Goal: Task Accomplishment & Management: Manage account settings

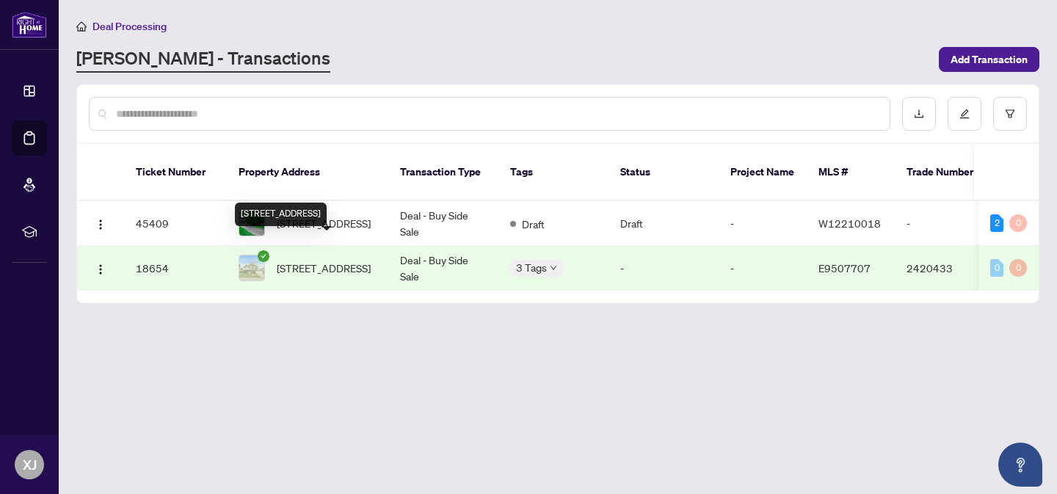
click at [300, 260] on span "[STREET_ADDRESS]" at bounding box center [324, 268] width 94 height 16
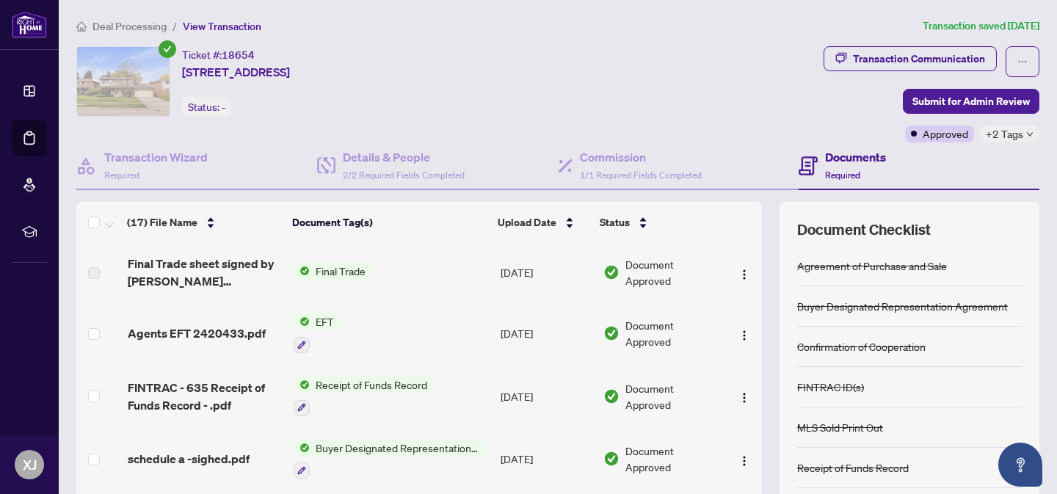
click at [337, 269] on span "Final Trade" at bounding box center [341, 271] width 62 height 16
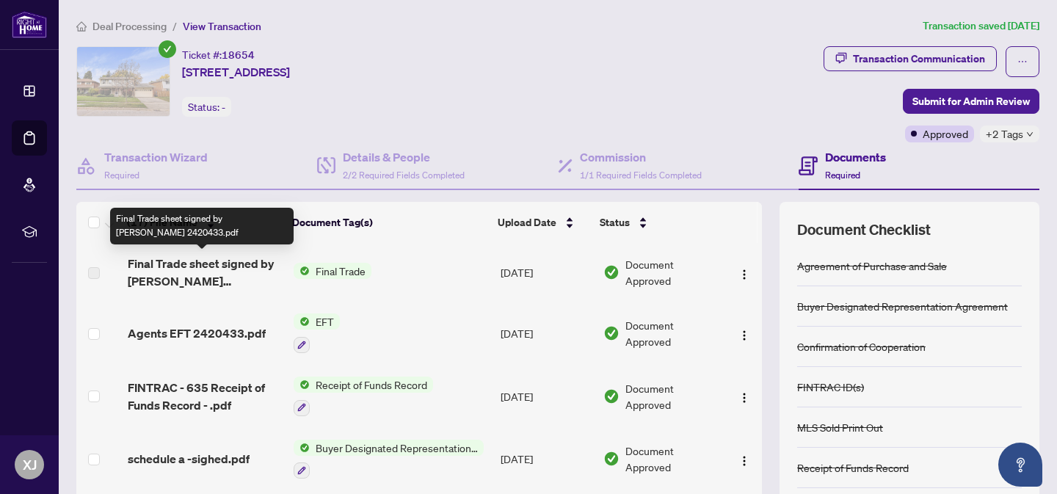
click at [170, 267] on span "Final Trade sheet signed by [PERSON_NAME] 2420433.pdf" at bounding box center [205, 272] width 154 height 35
click at [153, 277] on span "Final Trade sheet signed by [PERSON_NAME] 2420433.pdf" at bounding box center [205, 272] width 154 height 35
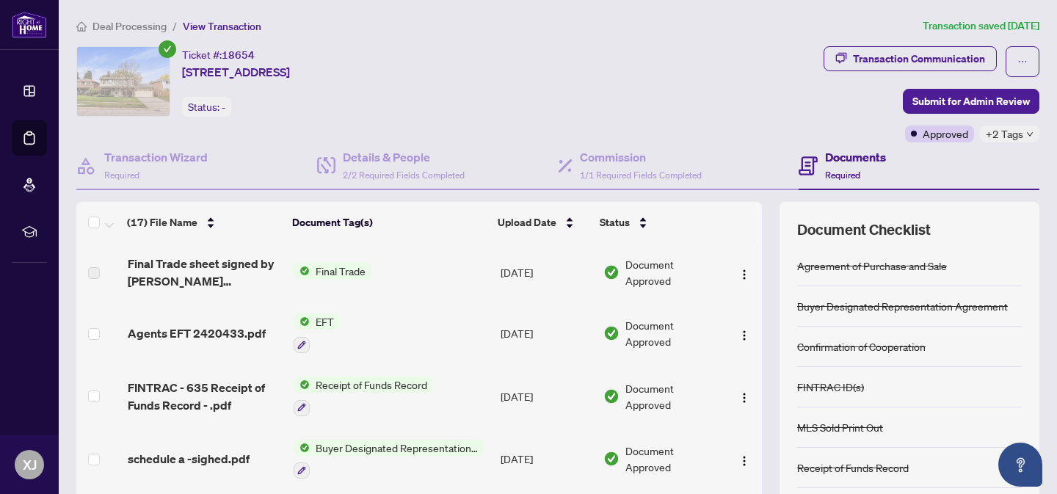
click at [498, 260] on td "[DATE]" at bounding box center [546, 272] width 103 height 59
click at [342, 275] on span "Final Trade" at bounding box center [341, 271] width 62 height 16
click at [287, 316] on span "Final Trade" at bounding box center [294, 319] width 62 height 16
click at [214, 332] on span "Agents EFT 2420433.pdf" at bounding box center [197, 333] width 138 height 18
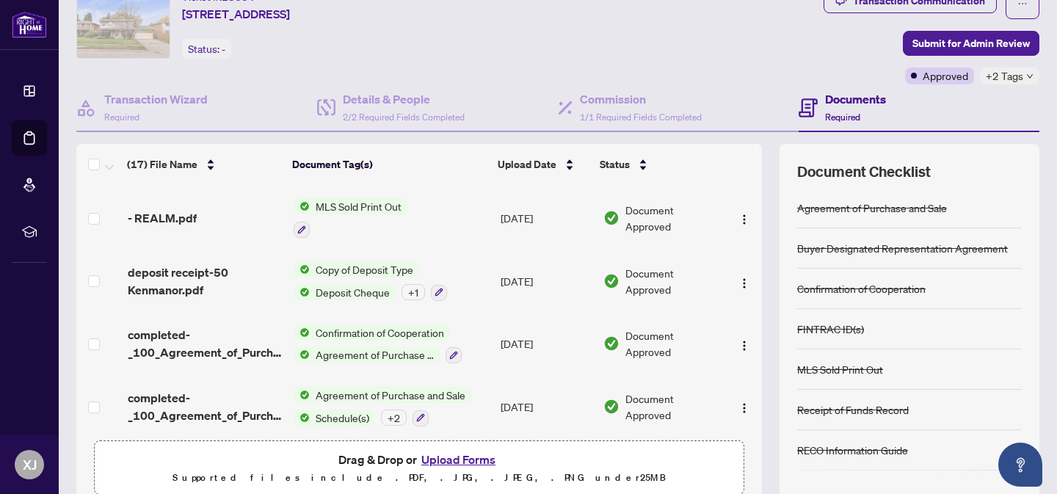
scroll to position [120, 0]
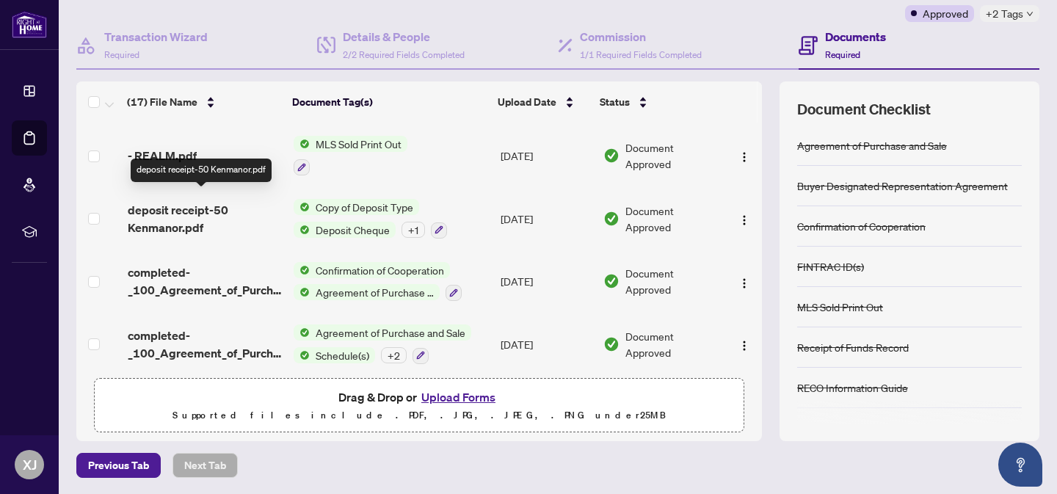
click at [155, 201] on span "deposit receipt-50 Kenmanor.pdf" at bounding box center [205, 218] width 154 height 35
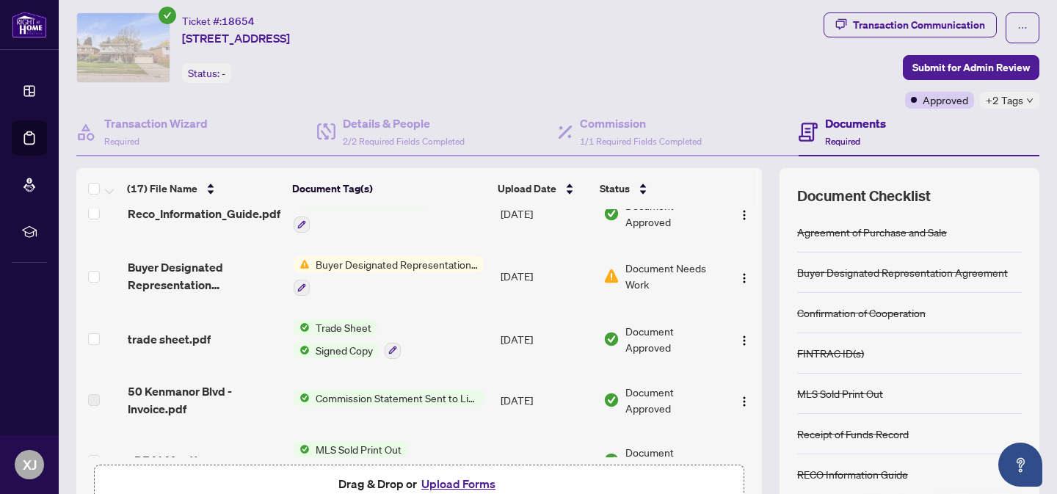
scroll to position [601, 0]
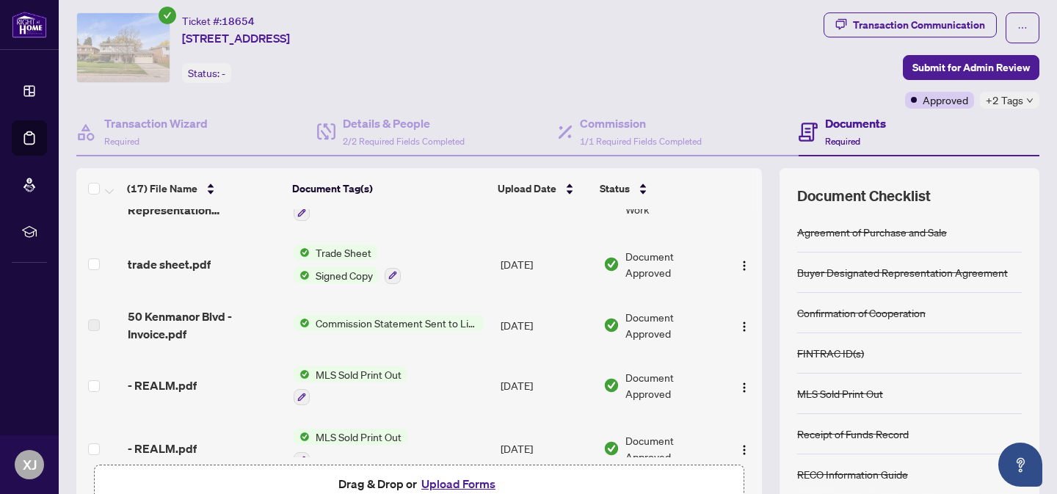
click at [331, 317] on span "Commission Statement Sent to Listing Brokerage" at bounding box center [397, 323] width 174 height 16
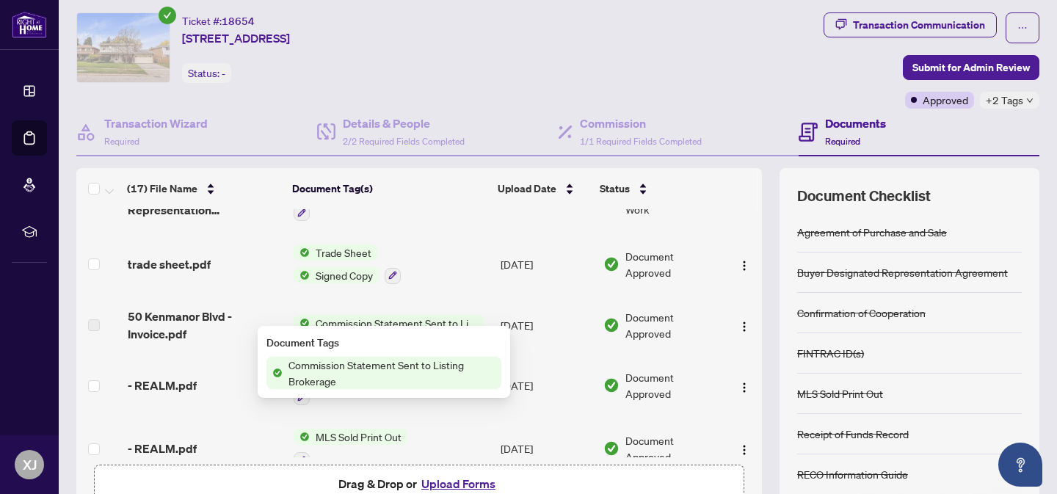
click at [325, 367] on span "Commission Statement Sent to Listing Brokerage" at bounding box center [392, 373] width 219 height 32
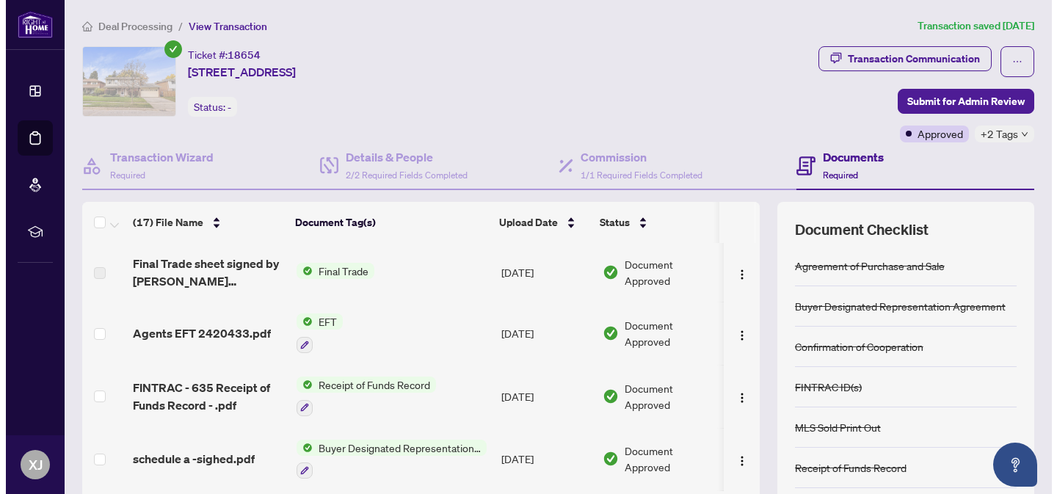
scroll to position [27, 0]
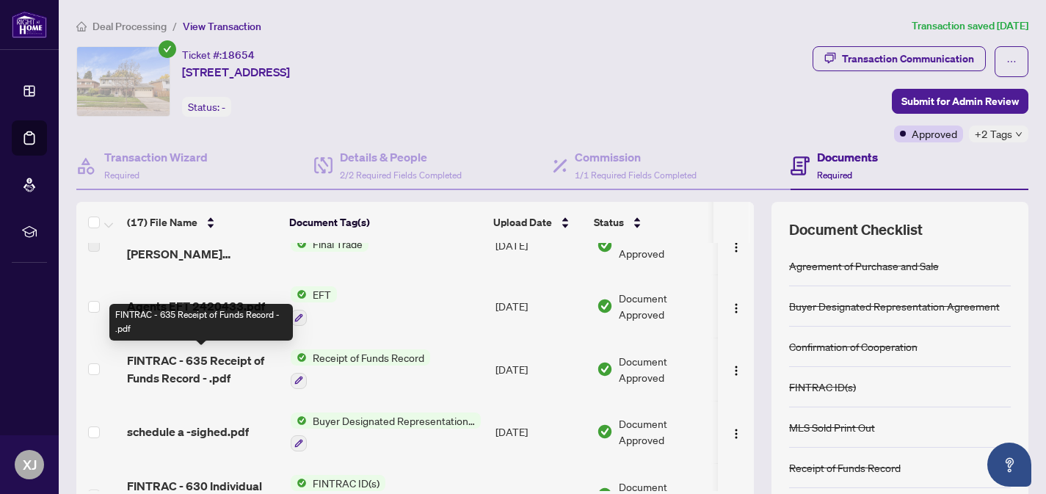
click at [183, 366] on span "FINTRAC - 635 Receipt of Funds Record - .pdf" at bounding box center [203, 369] width 152 height 35
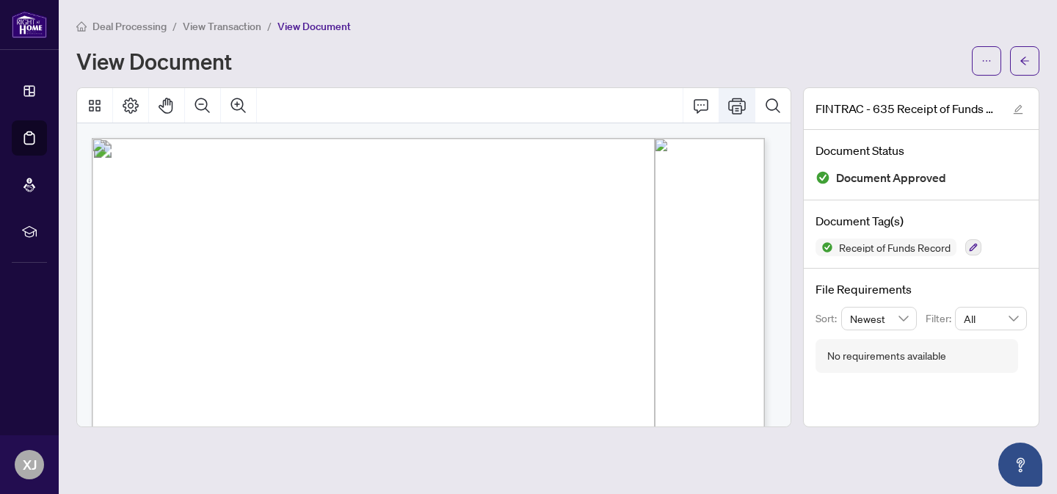
click at [728, 104] on icon "Print" at bounding box center [737, 106] width 18 height 16
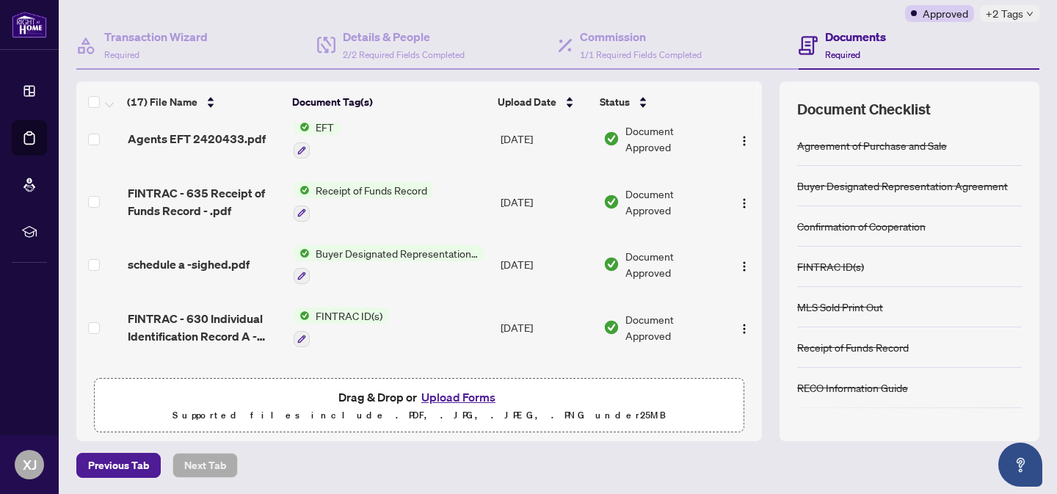
scroll to position [110, 0]
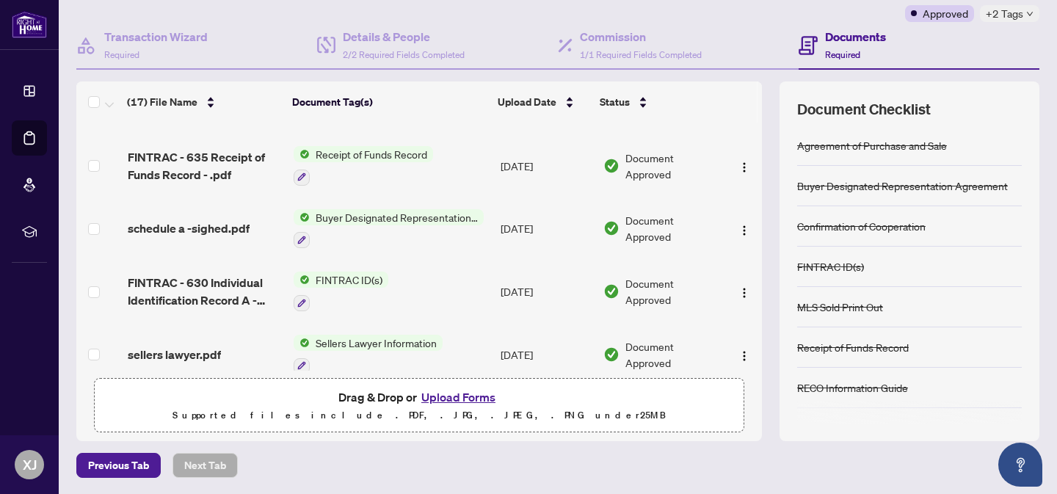
click at [371, 213] on span "Buyer Designated Representation Agreement" at bounding box center [397, 217] width 174 height 16
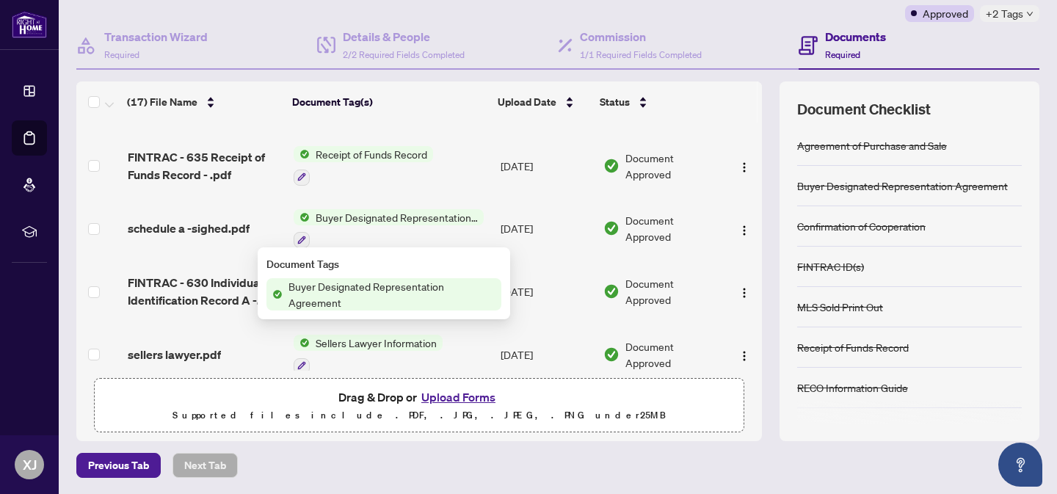
click at [357, 291] on span "Buyer Designated Representation Agreement" at bounding box center [392, 294] width 219 height 32
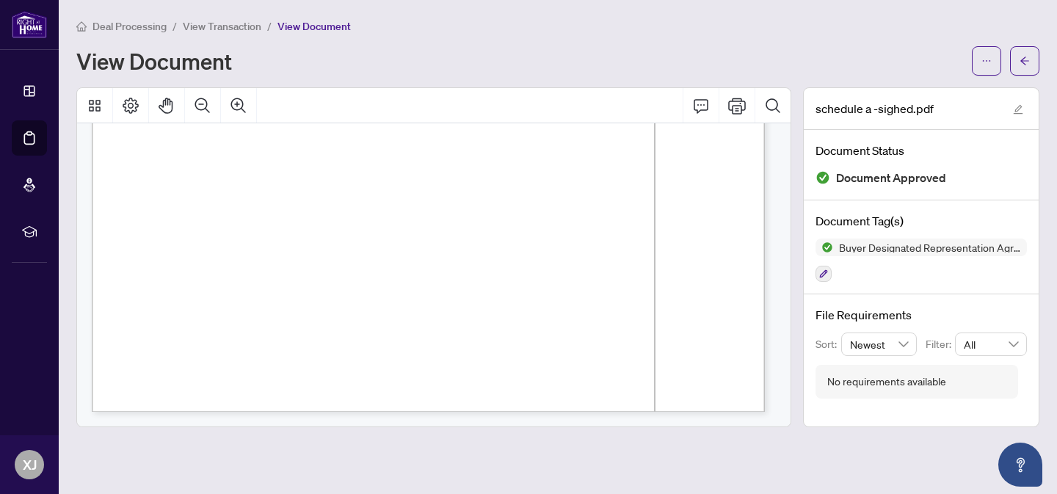
scroll to position [760, 0]
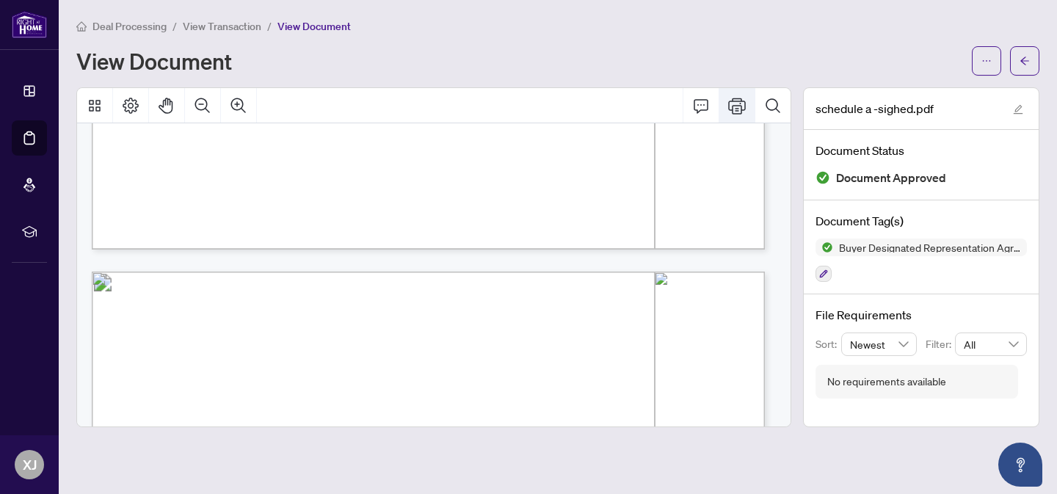
click at [736, 109] on icon "Print" at bounding box center [737, 106] width 18 height 18
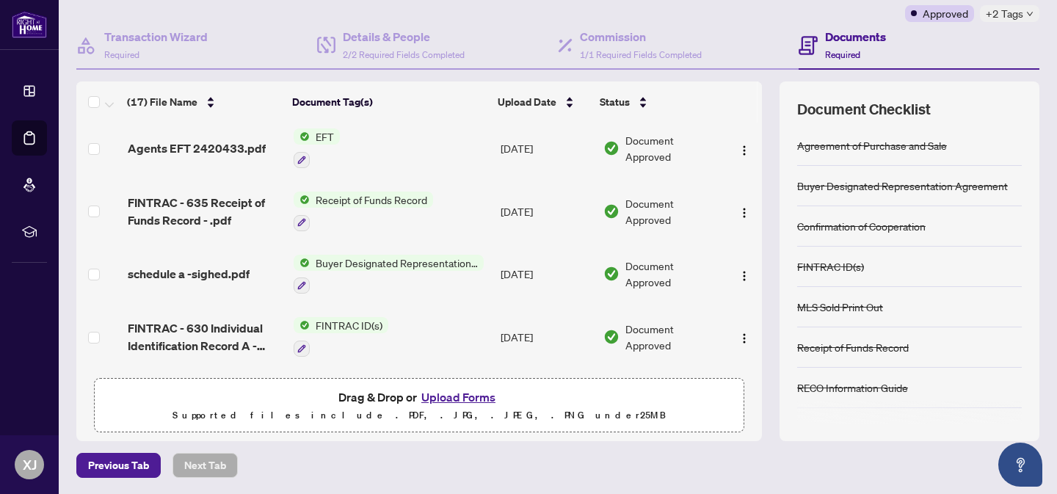
scroll to position [106, 0]
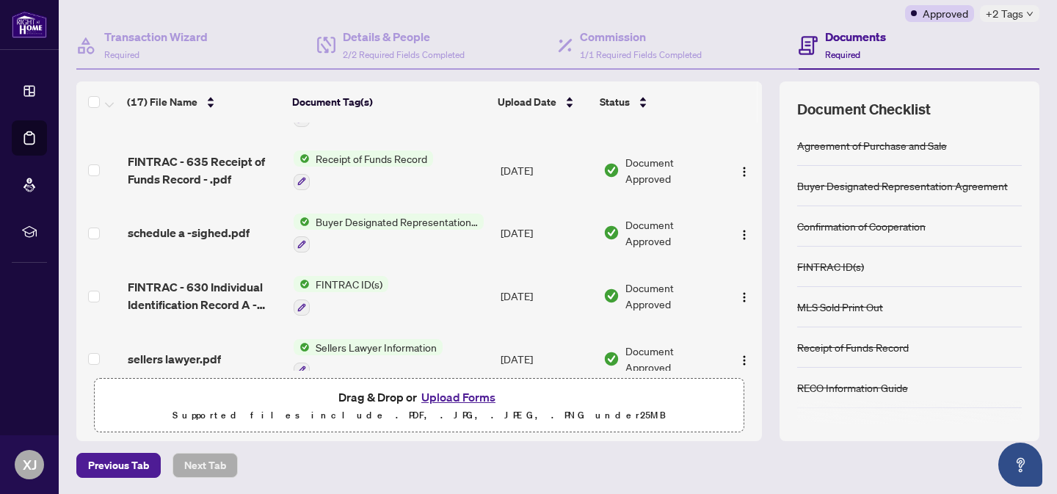
click at [333, 219] on span "Buyer Designated Representation Agreement" at bounding box center [397, 222] width 174 height 16
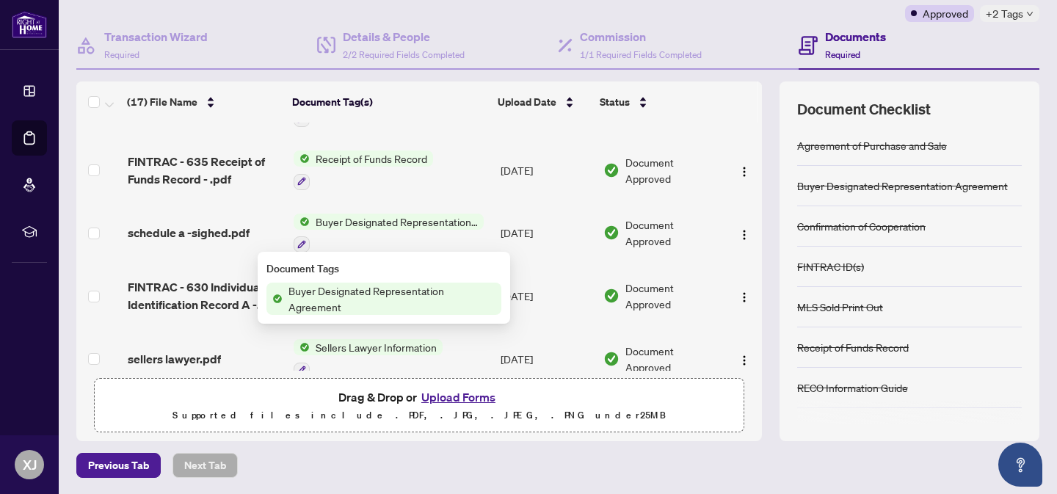
click at [357, 291] on span "Buyer Designated Representation Agreement" at bounding box center [392, 299] width 219 height 32
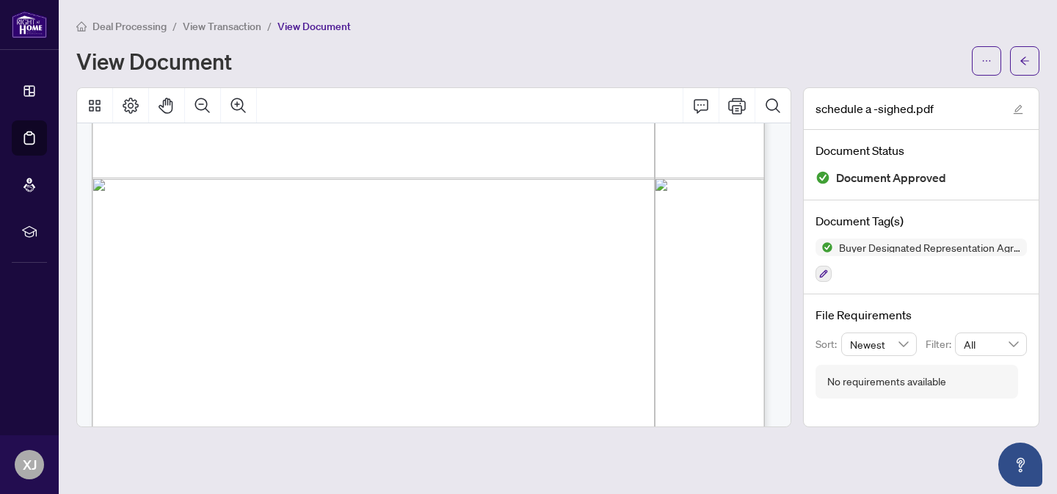
scroll to position [1490, 0]
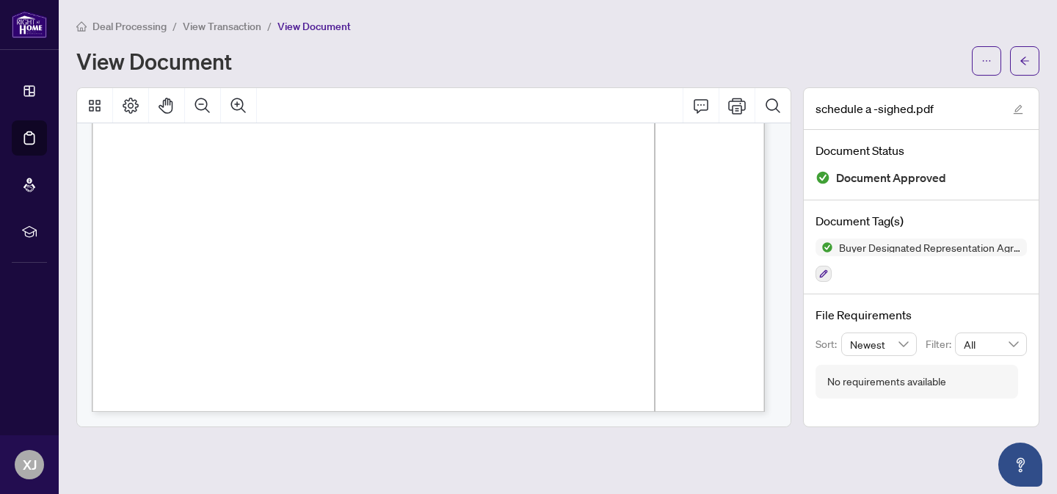
drag, startPoint x: 136, startPoint y: 293, endPoint x: 483, endPoint y: 168, distance: 368.9
click at [483, 168] on div "Form 371 Revised [DATE] Page 5 of 5 The trademarks REALTOR®, REALTORS®, MLS®, M…" at bounding box center [596, 193] width 1008 height 1305
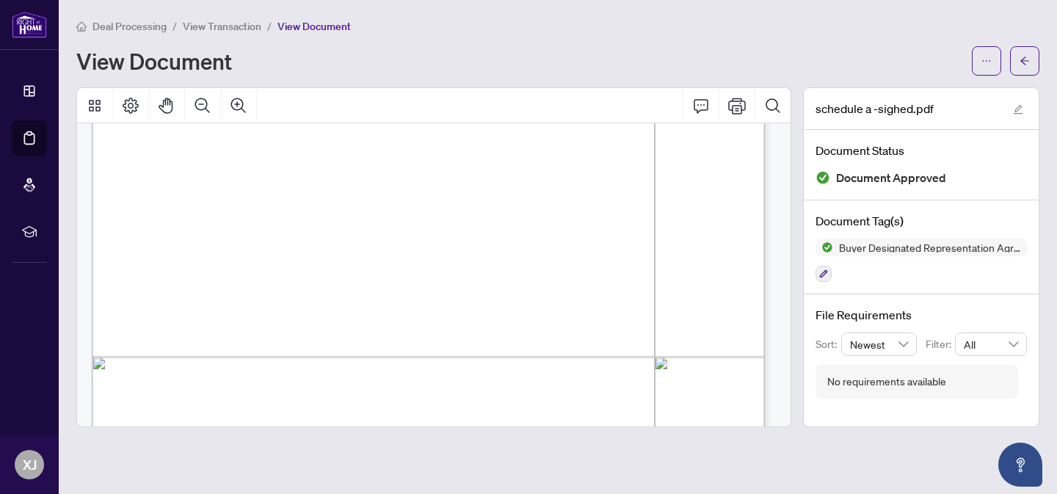
scroll to position [1240, 0]
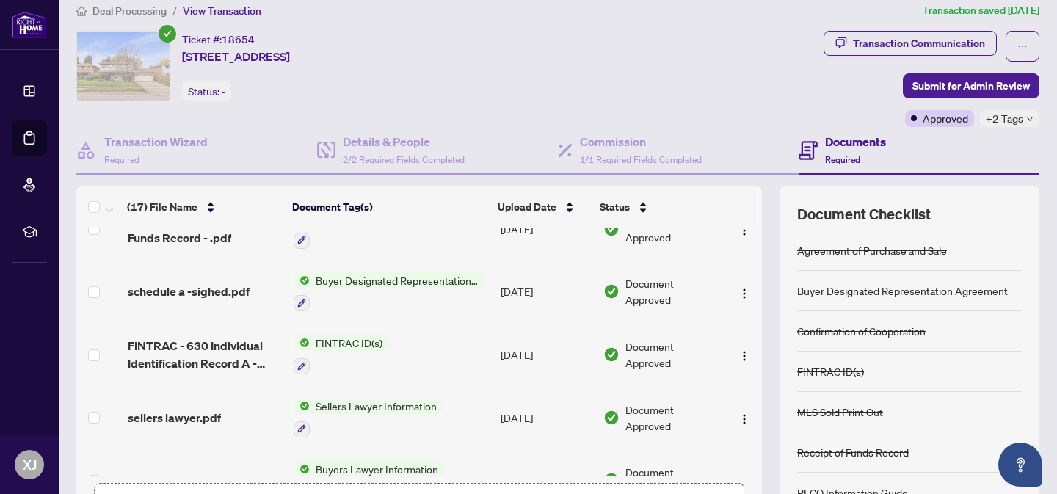
scroll to position [165, 0]
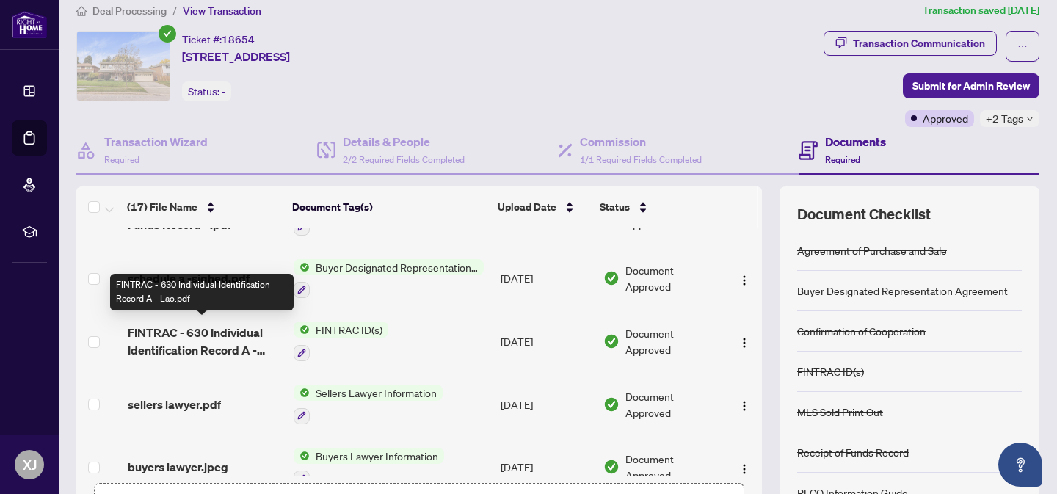
click at [241, 332] on span "FINTRAC - 630 Individual Identification Record A - Lao.pdf" at bounding box center [205, 341] width 154 height 35
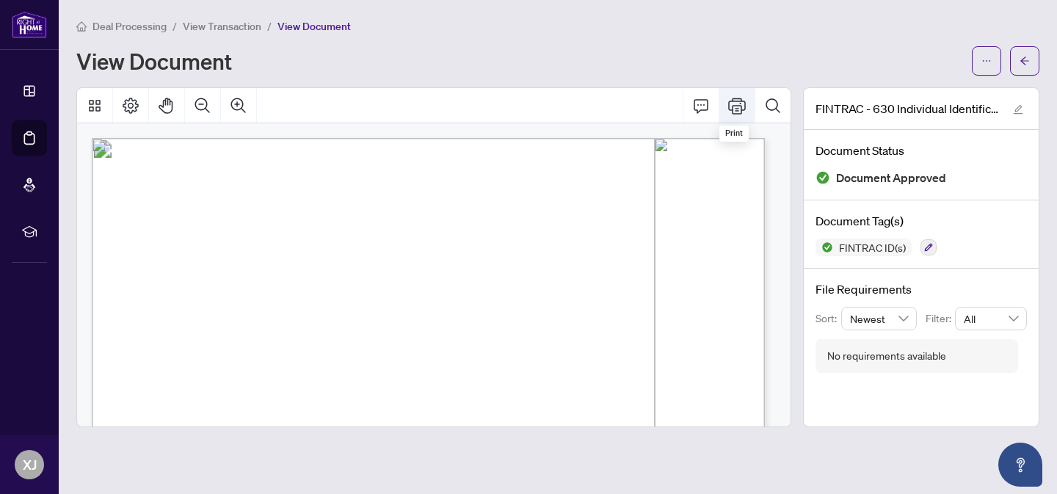
click at [739, 104] on icon "Print" at bounding box center [737, 106] width 18 height 16
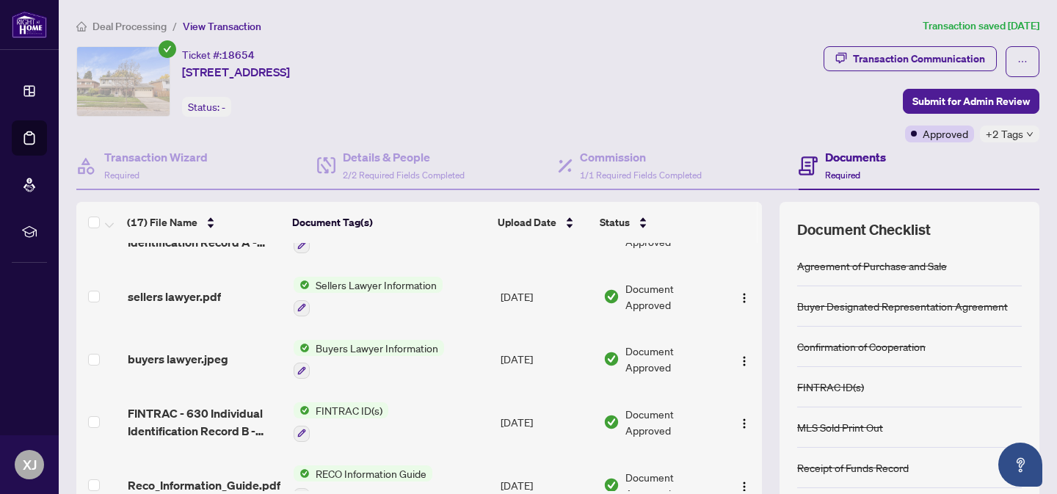
scroll to position [316, 0]
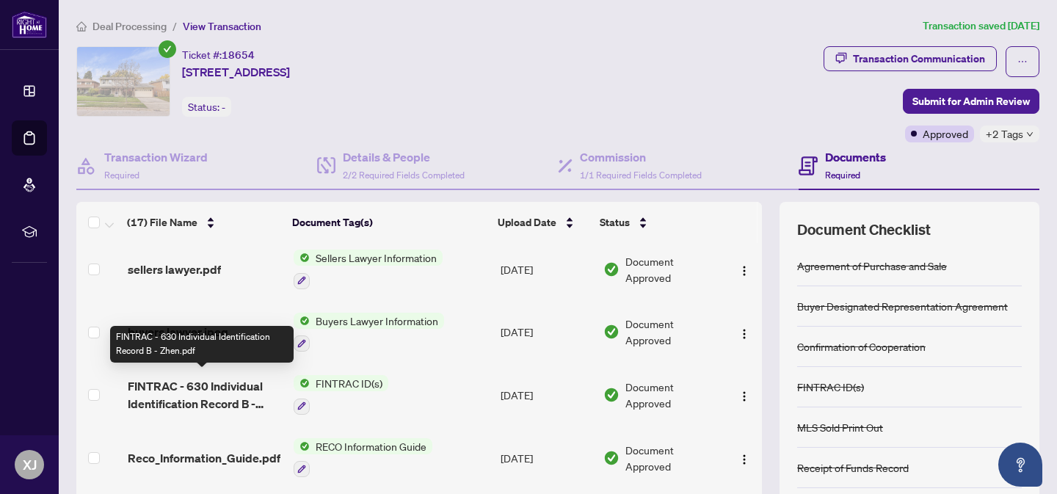
click at [215, 393] on span "FINTRAC - 630 Individual Identification Record B - Zhen.pdf" at bounding box center [205, 394] width 154 height 35
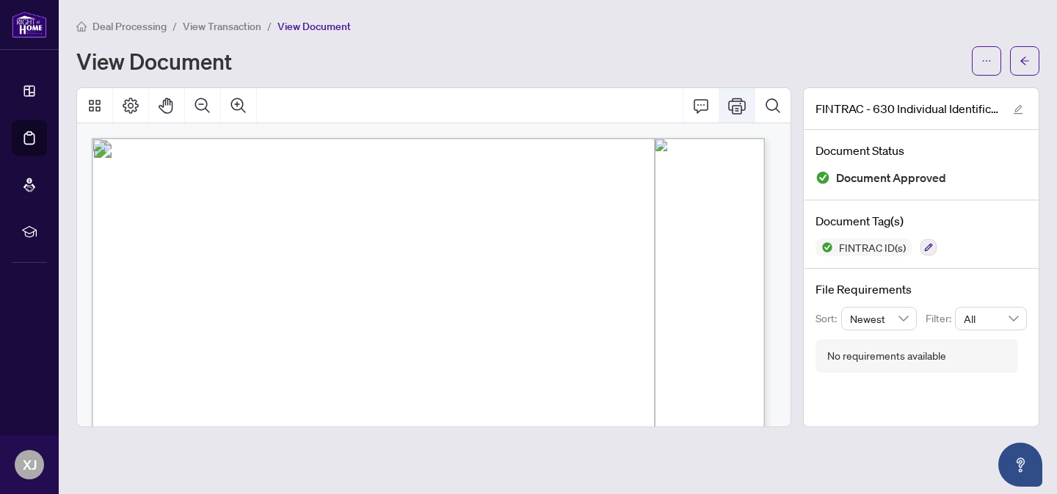
click at [735, 106] on icon "Print" at bounding box center [737, 106] width 18 height 18
